Goal: Navigation & Orientation: Find specific page/section

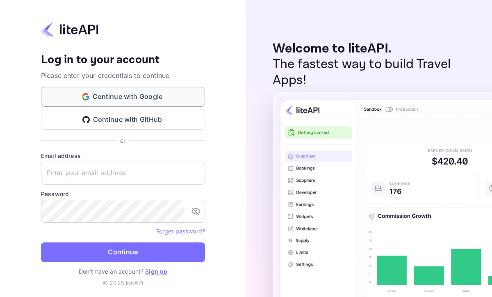
click at [145, 95] on button "Continue with Google" at bounding box center [123, 97] width 164 height 20
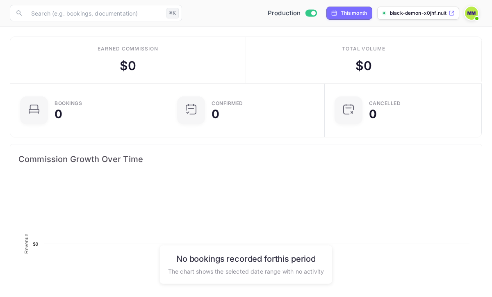
scroll to position [133, 152]
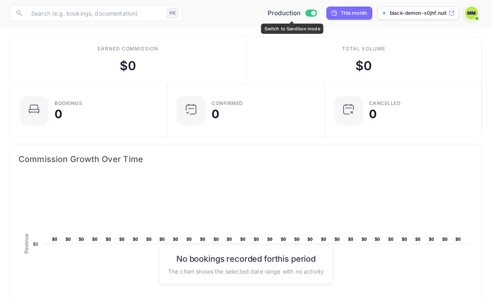
click at [311, 12] on input "Switch to Sandbox mode" at bounding box center [313, 12] width 16 height 5
checkbox input "false"
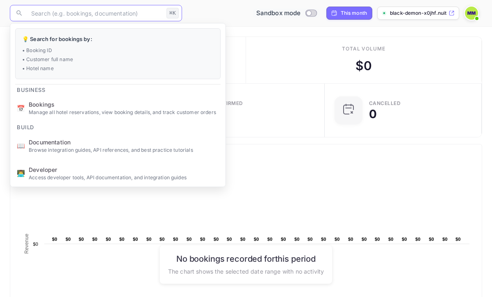
click at [156, 15] on input "text" at bounding box center [94, 13] width 137 height 16
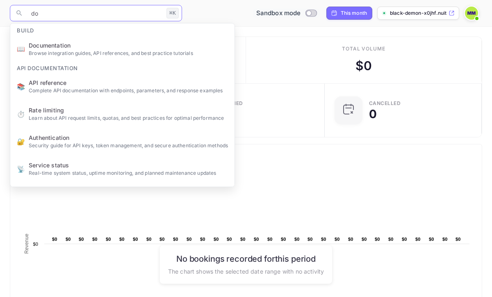
type input "doc"
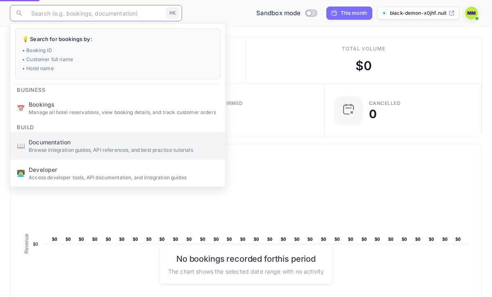
click at [149, 43] on ul "💡 Search for bookings by: • Booking ID • Customer full name • Hotel name Busine…" at bounding box center [117, 147] width 215 height 248
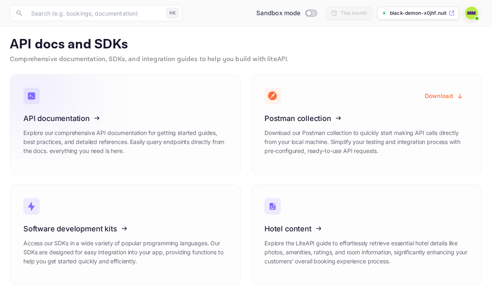
click at [130, 125] on icon at bounding box center [74, 117] width 128 height 84
